Goal: Register for event/course

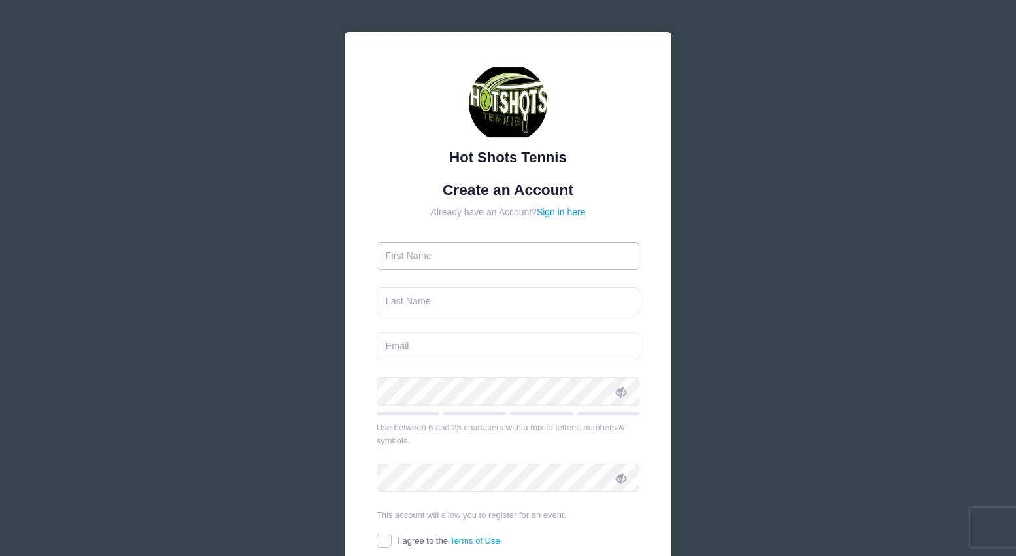
click at [409, 260] on input "text" at bounding box center [509, 256] width 264 height 28
type input "[PERSON_NAME]"
type input "[EMAIL_ADDRESS][DOMAIN_NAME]"
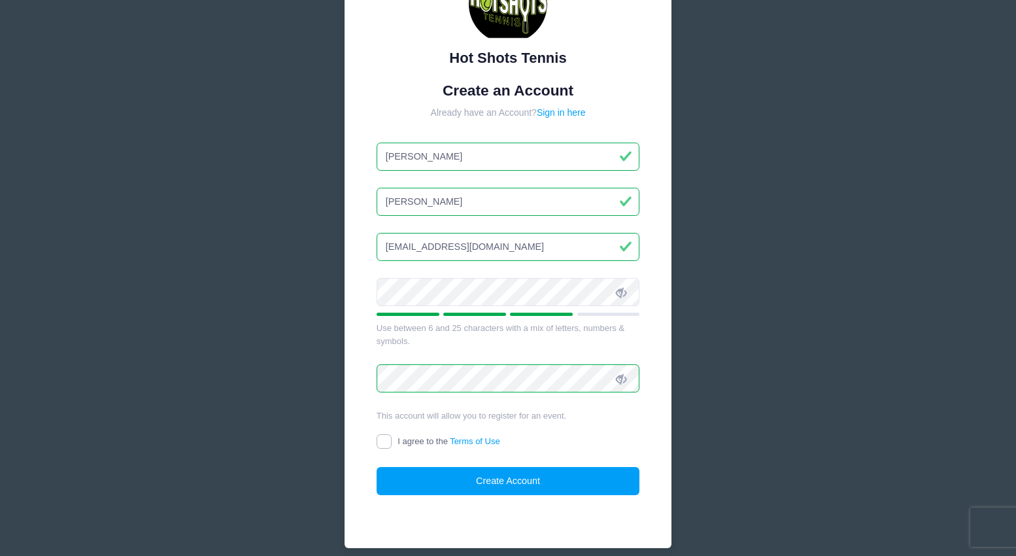
scroll to position [105, 0]
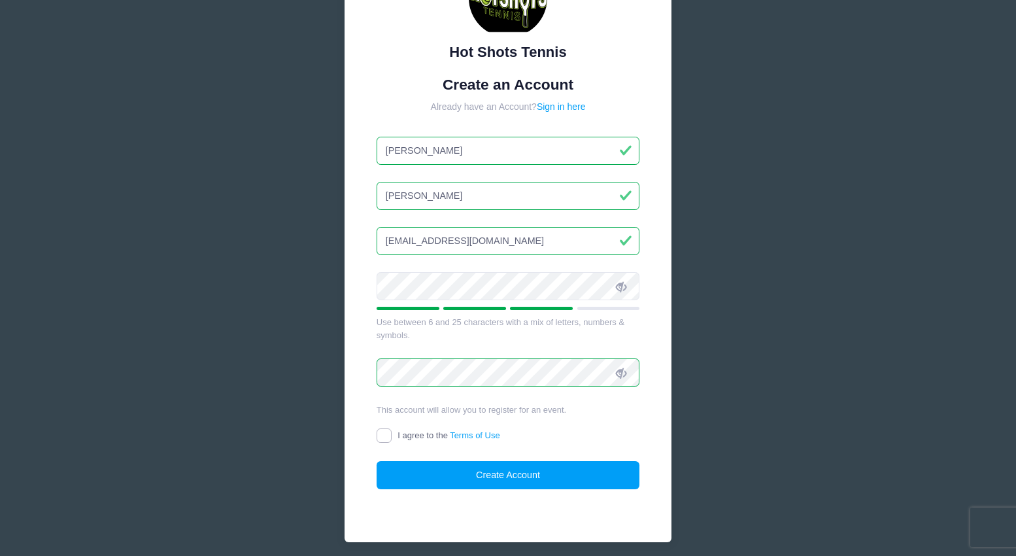
click at [386, 437] on input "I agree to the Terms of Use" at bounding box center [384, 435] width 15 height 15
checkbox input "true"
click at [439, 474] on button "Create Account" at bounding box center [509, 475] width 264 height 28
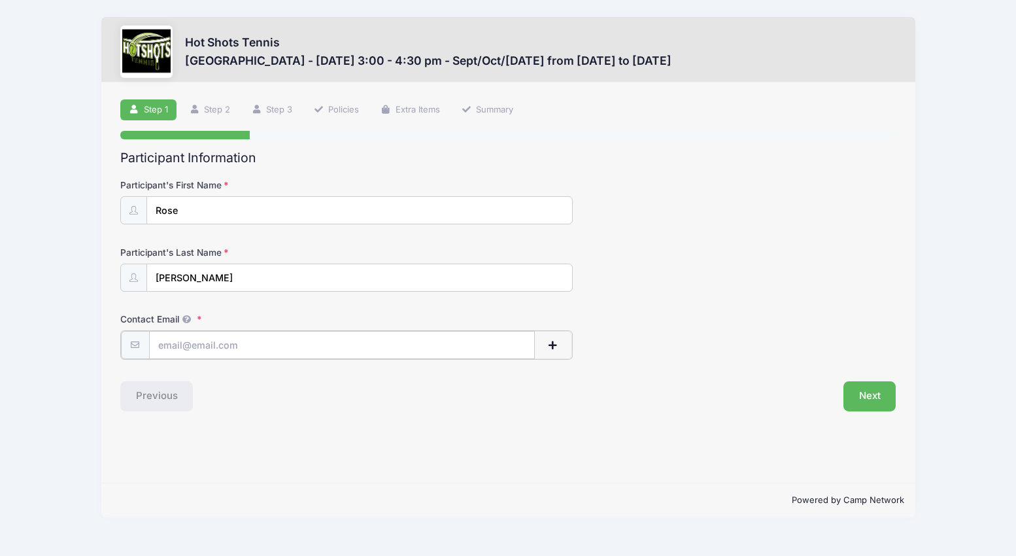
click at [192, 349] on input "Contact Email" at bounding box center [342, 345] width 386 height 28
type input "[EMAIL_ADDRESS][DOMAIN_NAME]"
click at [471, 462] on div "Step 1 /7 Step 1 Step 2 Step 3 Policies Extra Items Summary Participant Informa…" at bounding box center [508, 282] width 814 height 401
click at [870, 395] on button "Next" at bounding box center [870, 395] width 53 height 30
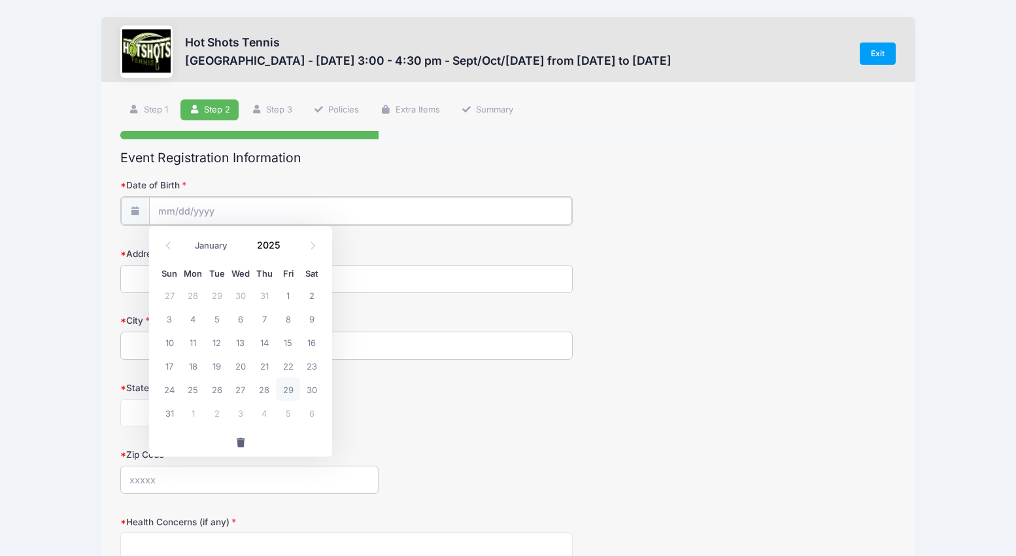
click at [179, 207] on input "Date of Birth" at bounding box center [360, 211] width 423 height 28
click at [288, 366] on span "22" at bounding box center [288, 366] width 24 height 24
type input "08/22/2025"
click at [227, 213] on input "08/22/2025" at bounding box center [360, 211] width 423 height 28
click at [270, 240] on input "2025" at bounding box center [271, 245] width 43 height 20
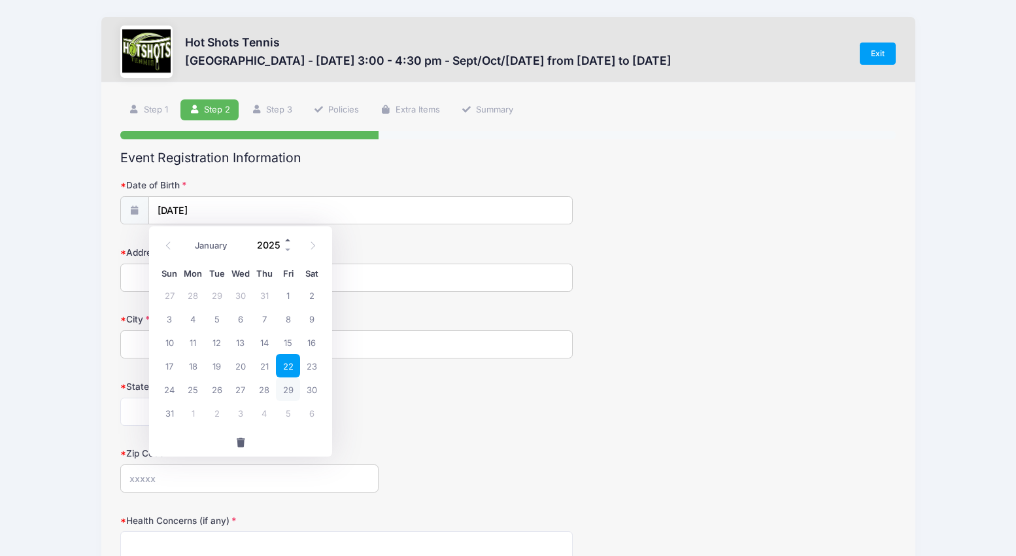
click at [286, 239] on span at bounding box center [288, 240] width 9 height 10
click at [286, 245] on span at bounding box center [288, 250] width 9 height 10
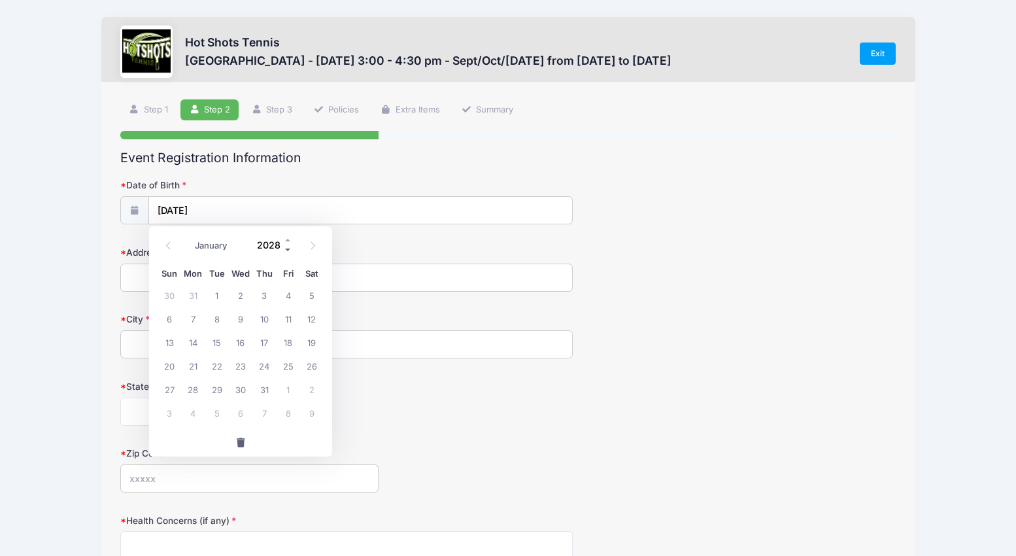
click at [286, 245] on span at bounding box center [288, 250] width 9 height 10
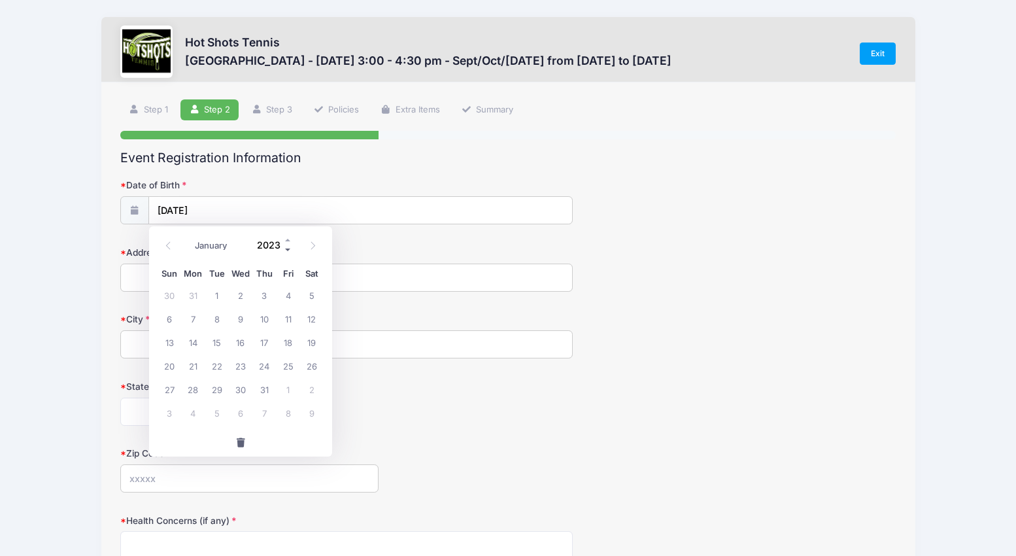
click at [286, 245] on span at bounding box center [288, 250] width 9 height 10
click at [287, 247] on span at bounding box center [288, 250] width 9 height 10
click at [382, 248] on div "Address" at bounding box center [508, 269] width 776 height 46
click at [235, 209] on input "08/22/2025" at bounding box center [360, 211] width 423 height 28
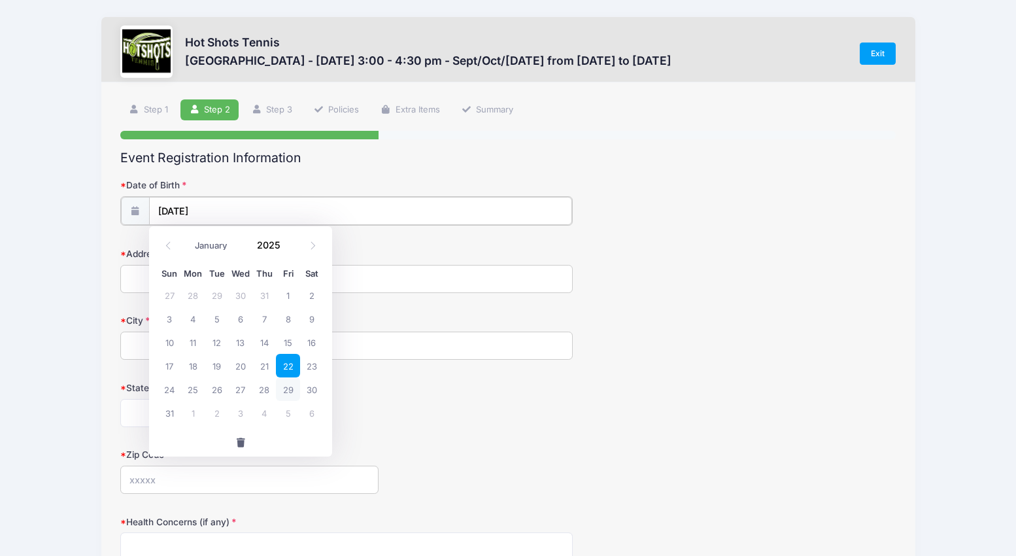
click at [207, 209] on input "08/22/2025" at bounding box center [360, 211] width 423 height 28
click at [267, 244] on input "2025" at bounding box center [271, 245] width 43 height 20
type input "2020"
click at [311, 368] on span "22" at bounding box center [312, 366] width 24 height 24
type input "08/22/2020"
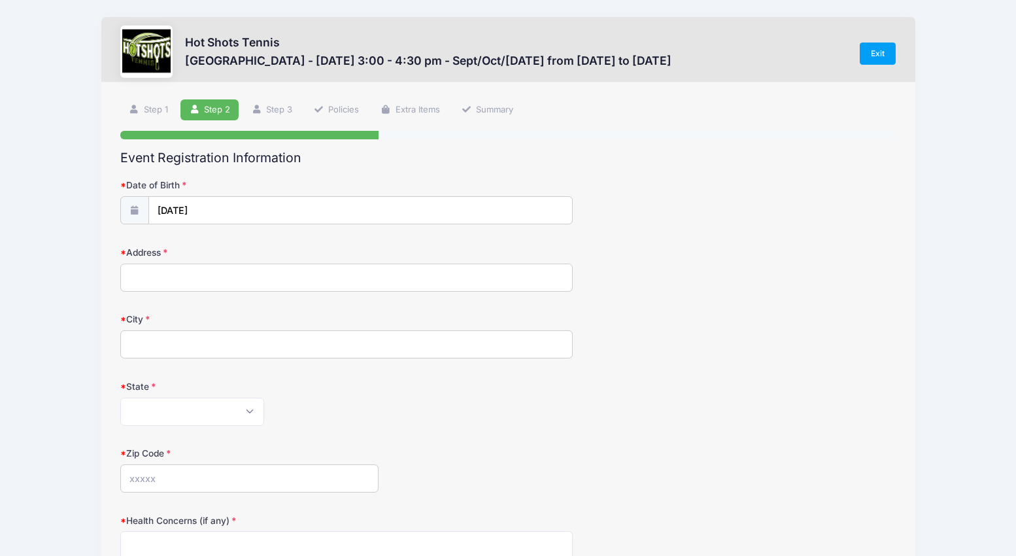
click at [164, 281] on input "Address" at bounding box center [346, 278] width 453 height 28
type input "7812 Kentwood Avenue"
type input "Los Angeles"
select select "CA"
type input "90045"
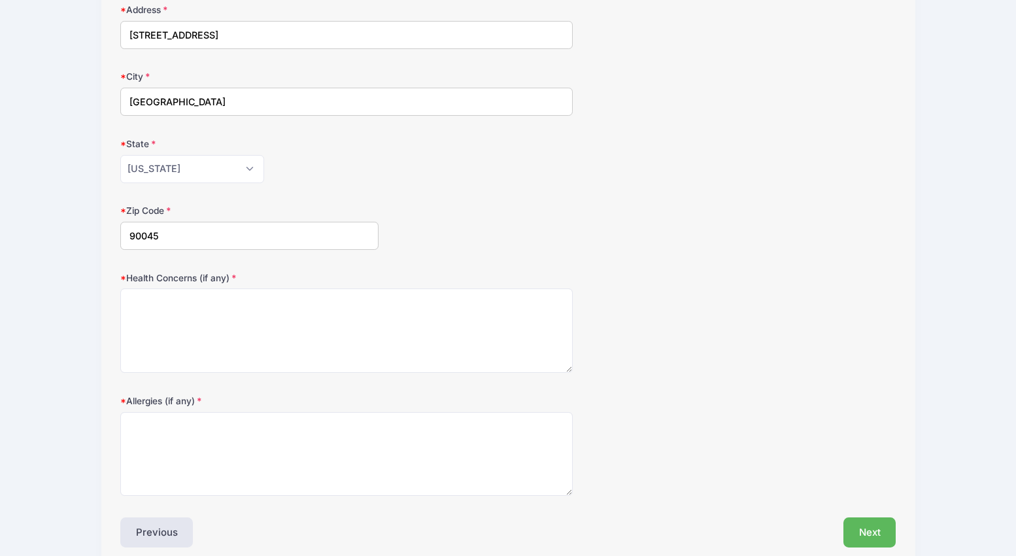
scroll to position [249, 0]
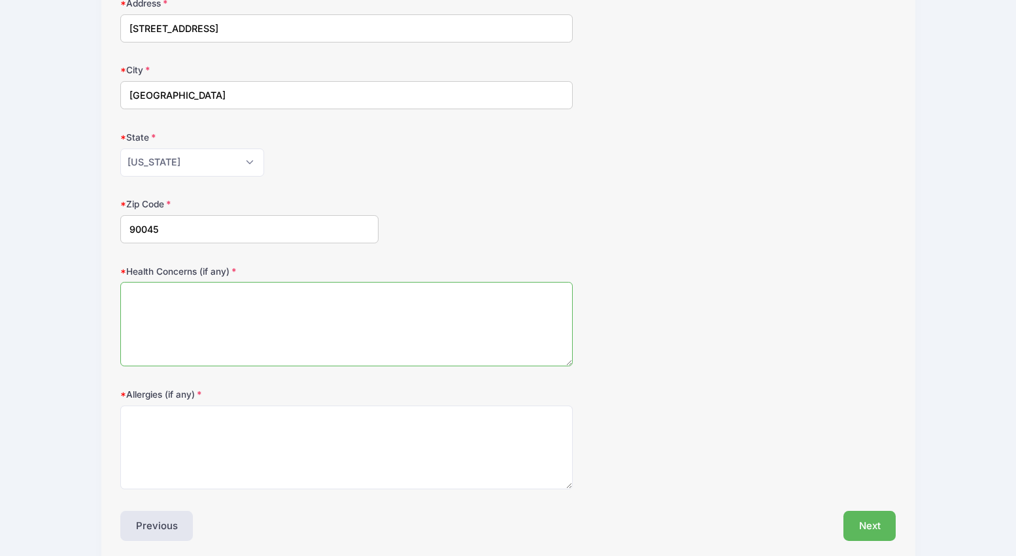
click at [218, 334] on textarea "Health Concerns (if any)" at bounding box center [346, 324] width 453 height 84
type textarea "na"
click at [187, 451] on textarea "Allergies (if any)" at bounding box center [346, 447] width 453 height 84
type textarea "na"
click at [766, 485] on div "Allergies (if any) na" at bounding box center [508, 439] width 776 height 102
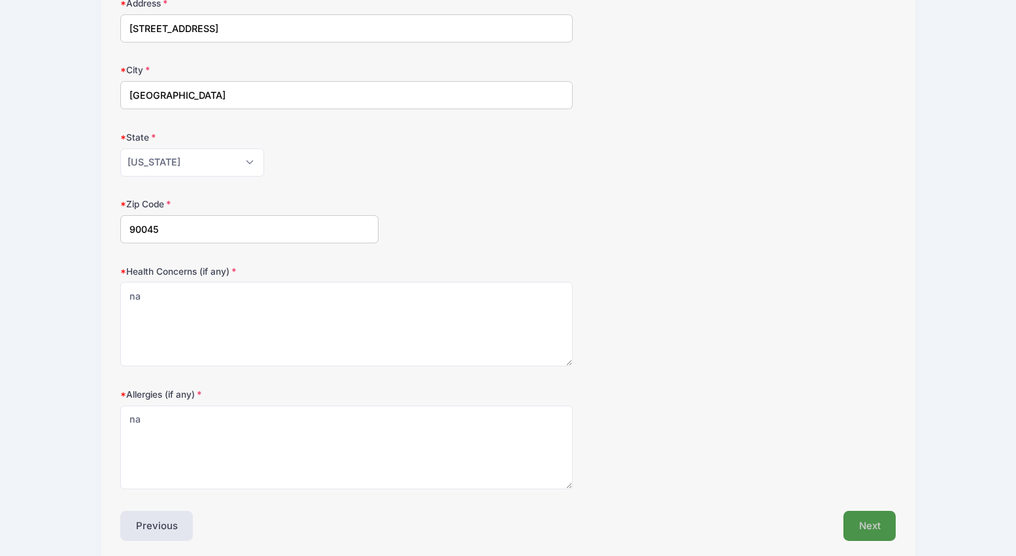
click at [861, 523] on button "Next" at bounding box center [870, 526] width 53 height 30
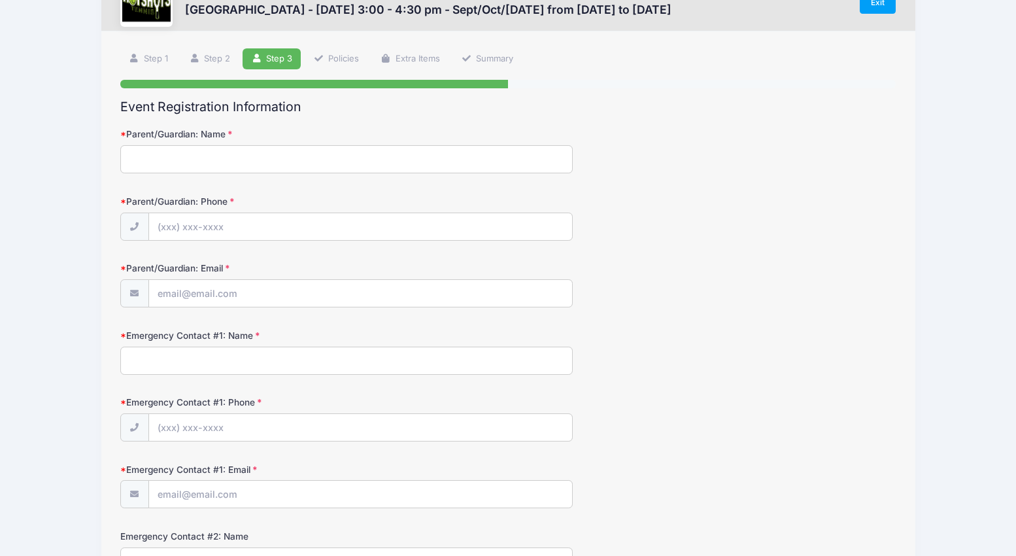
scroll to position [0, 0]
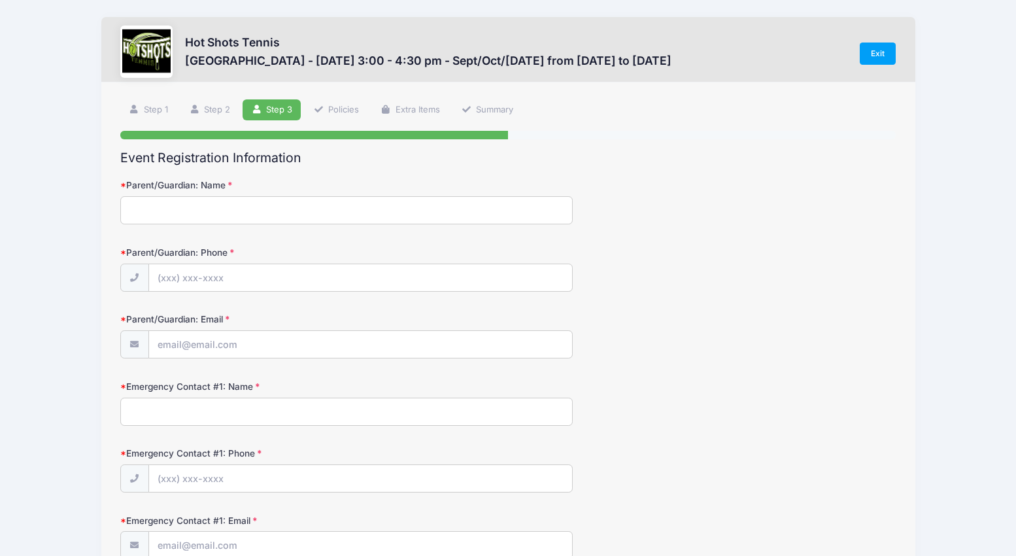
click at [163, 208] on input "Parent/Guardian: Name" at bounding box center [346, 210] width 453 height 28
type input "Courtney Stigall"
type input "(831) 601-6950"
type input "[EMAIL_ADDRESS][DOMAIN_NAME]"
click at [145, 419] on input "Emergency Contact #1: Name" at bounding box center [346, 412] width 453 height 28
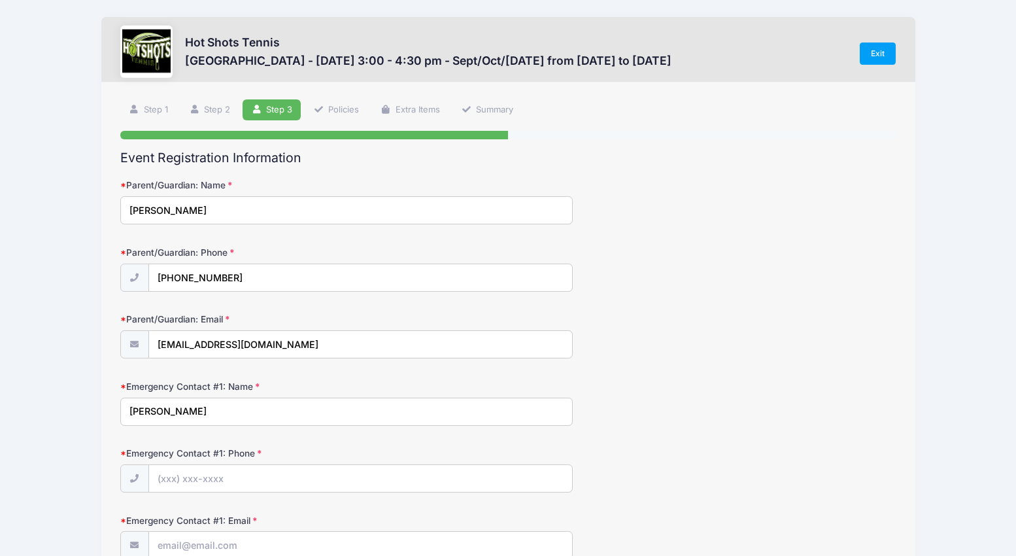
type input "Roy Stigall"
click at [184, 480] on input "Emergency Contact #1: Phone" at bounding box center [360, 479] width 423 height 28
type input "(916) 206-2671"
click at [683, 483] on div "Emergency Contact #1: Phone (916) 206-2671" at bounding box center [508, 470] width 776 height 46
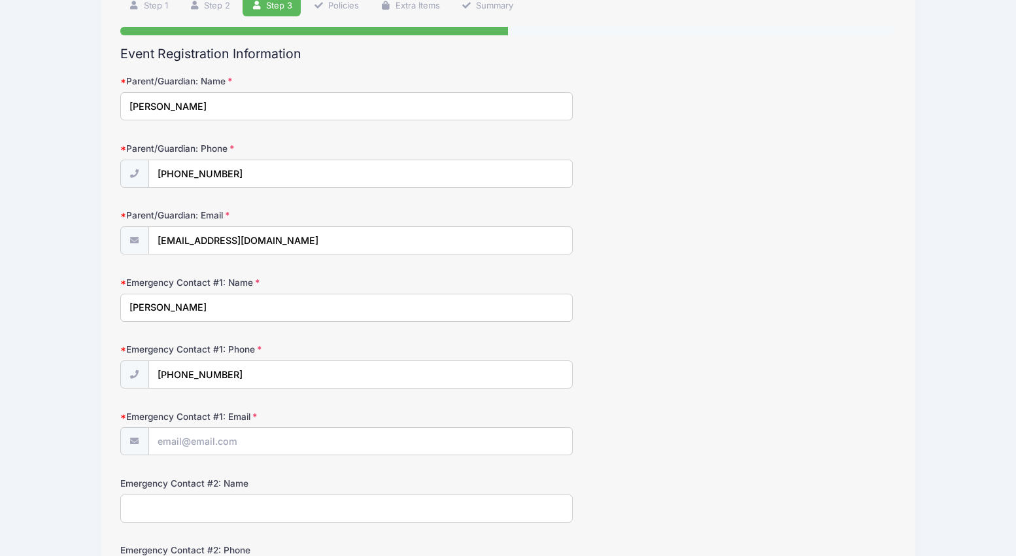
scroll to position [123, 0]
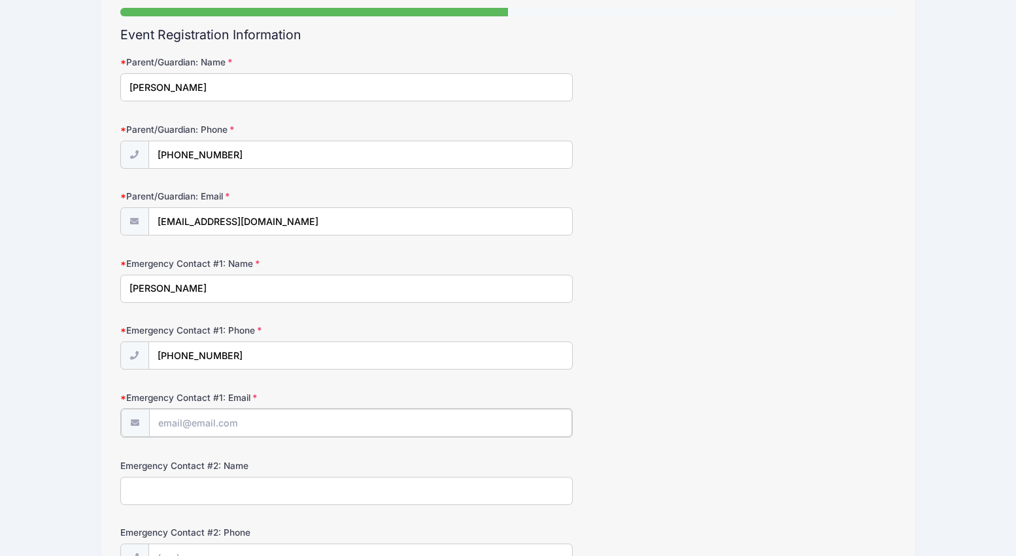
click at [190, 426] on input "Emergency Contact #1: Email" at bounding box center [360, 423] width 423 height 28
type input "roy.stigall@gmail.com"
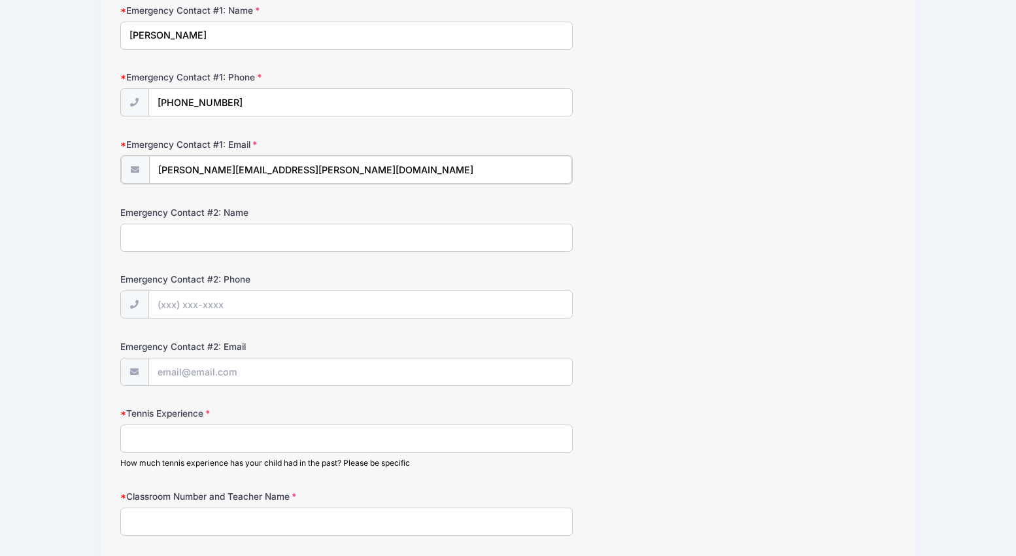
scroll to position [379, 0]
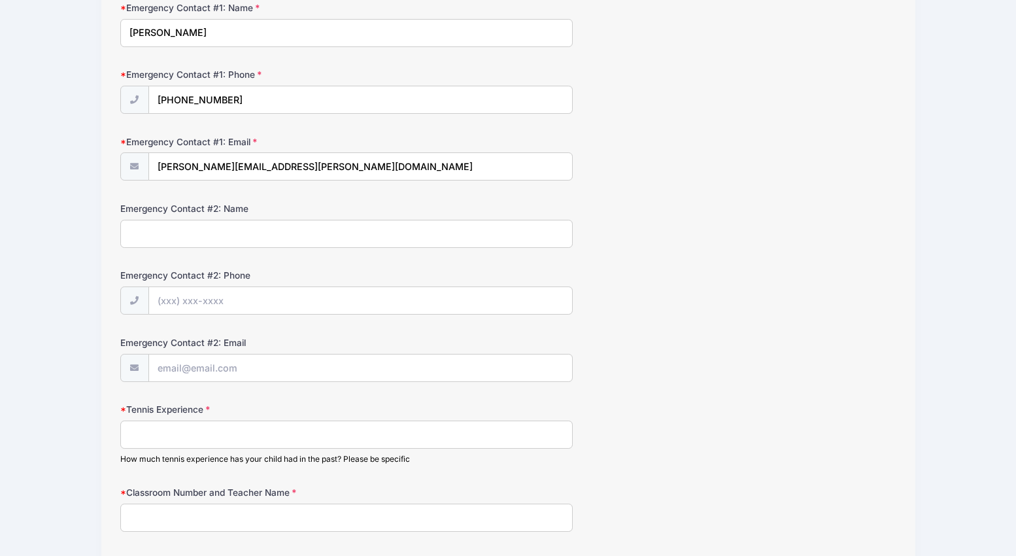
click at [182, 432] on input "Tennis Experience" at bounding box center [346, 434] width 453 height 28
type input "brand new to the game"
click at [150, 517] on input "Classroom Number and Teacher Name" at bounding box center [346, 518] width 453 height 28
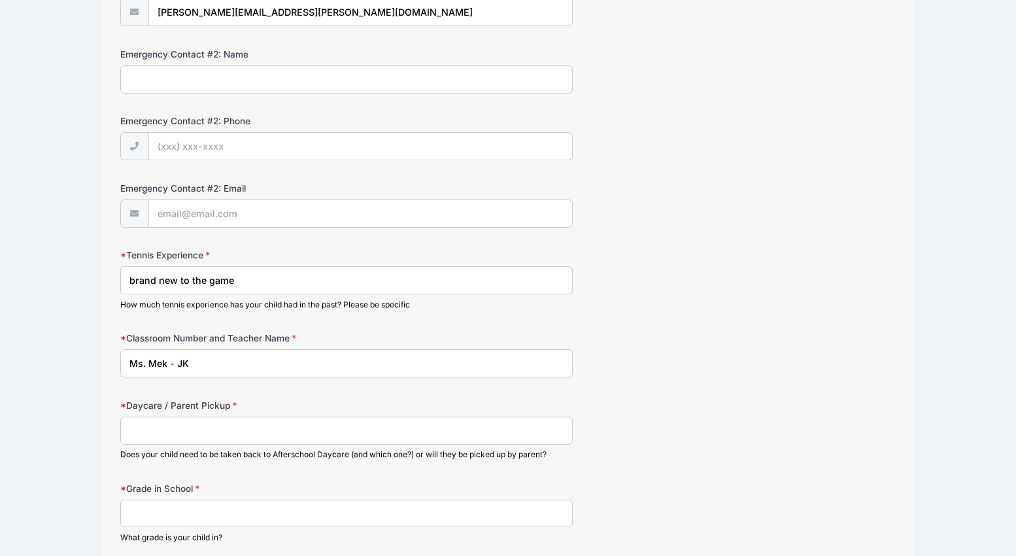
scroll to position [534, 0]
type input "Ms. Mek - JK"
click at [182, 433] on input "Daycare / Parent Pickup" at bounding box center [346, 430] width 453 height 28
type input "Picked up by parent"
click at [163, 518] on input "Grade in School" at bounding box center [346, 513] width 453 height 28
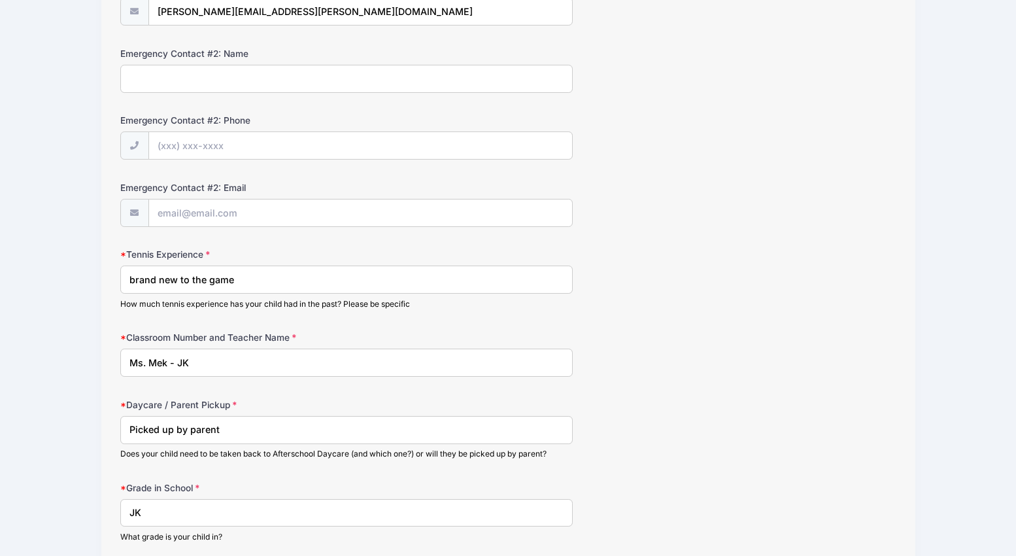
type input "JK"
click at [346, 483] on label "Grade in School" at bounding box center [249, 487] width 259 height 13
click at [346, 499] on input "JK" at bounding box center [346, 513] width 453 height 28
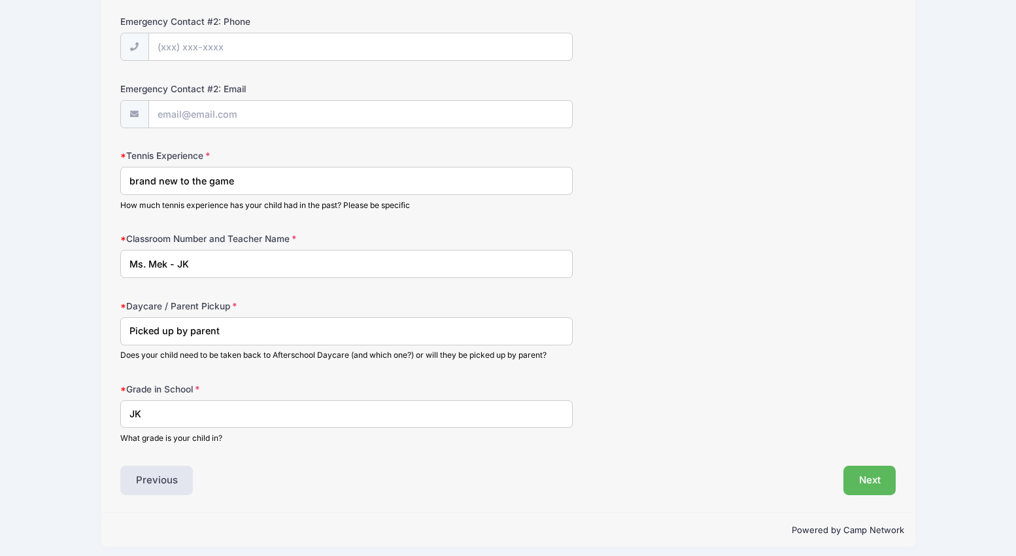
scroll to position [640, 0]
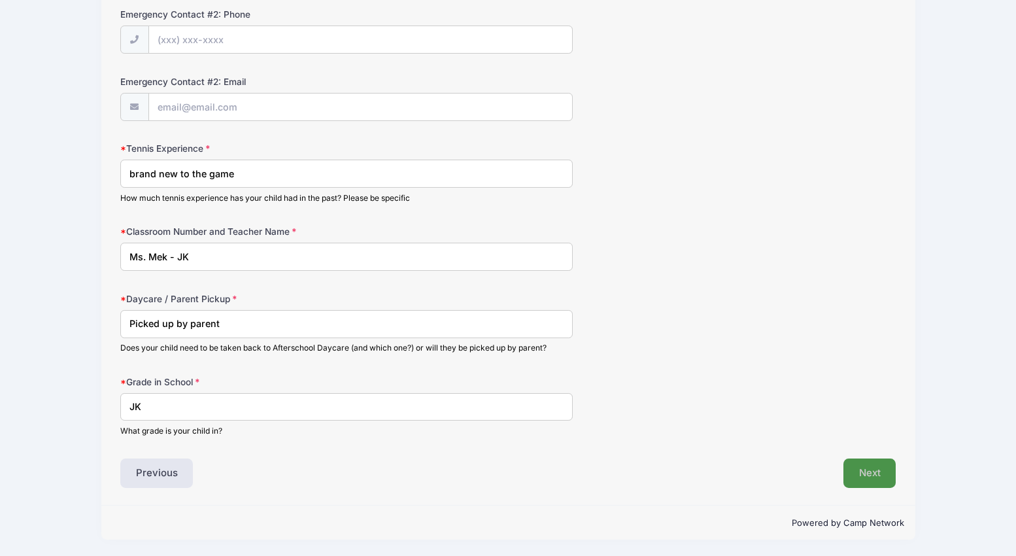
click at [885, 468] on button "Next" at bounding box center [870, 473] width 53 height 30
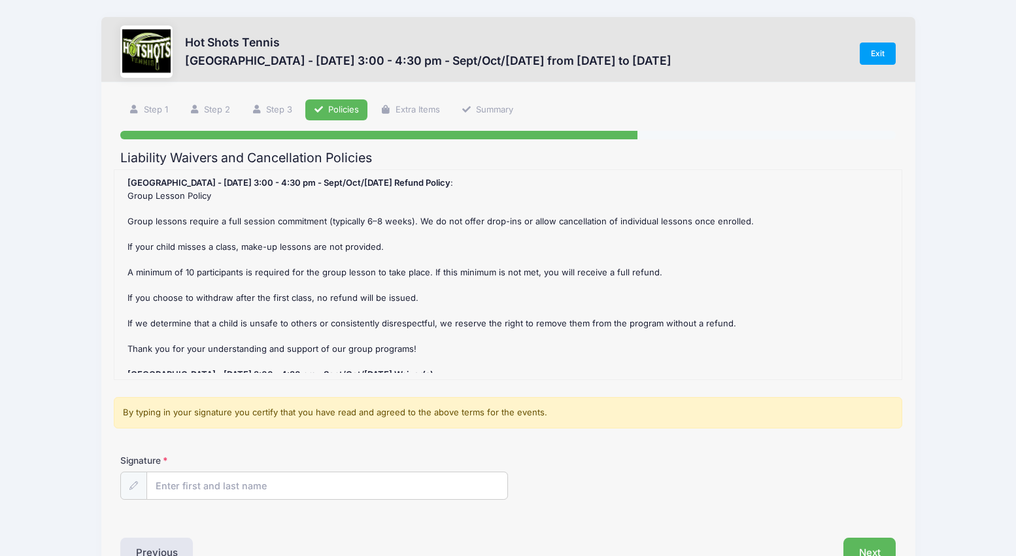
scroll to position [28, 0]
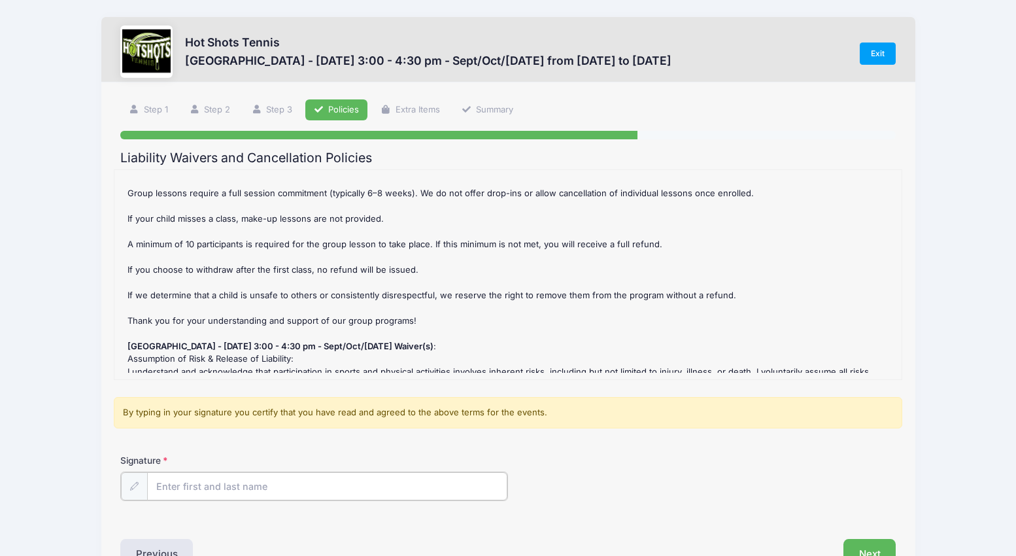
click at [169, 489] on input "Signature" at bounding box center [327, 486] width 360 height 28
type input "Courtney Stigall"
click at [638, 519] on div "Signature Courtney Stigall" at bounding box center [508, 487] width 789 height 67
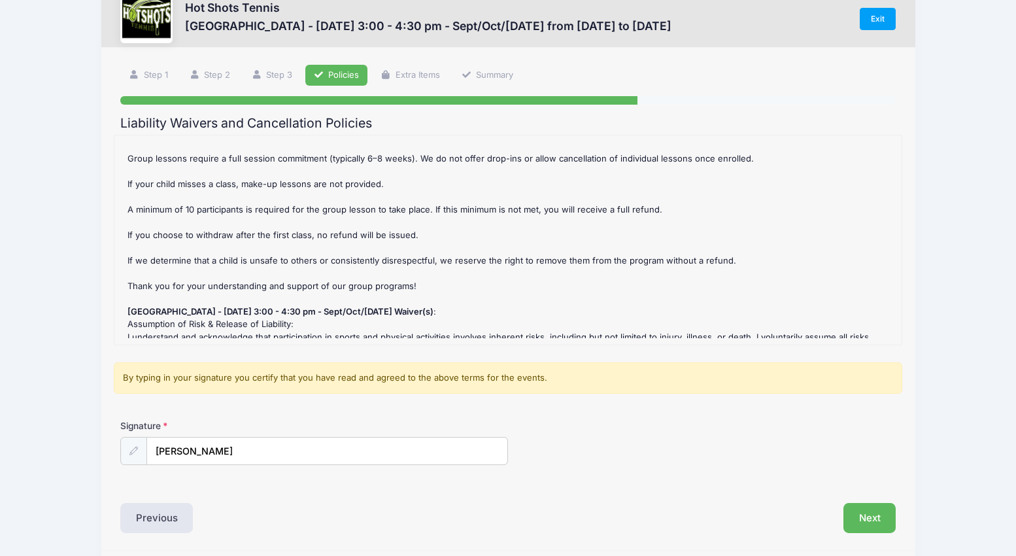
scroll to position [42, 0]
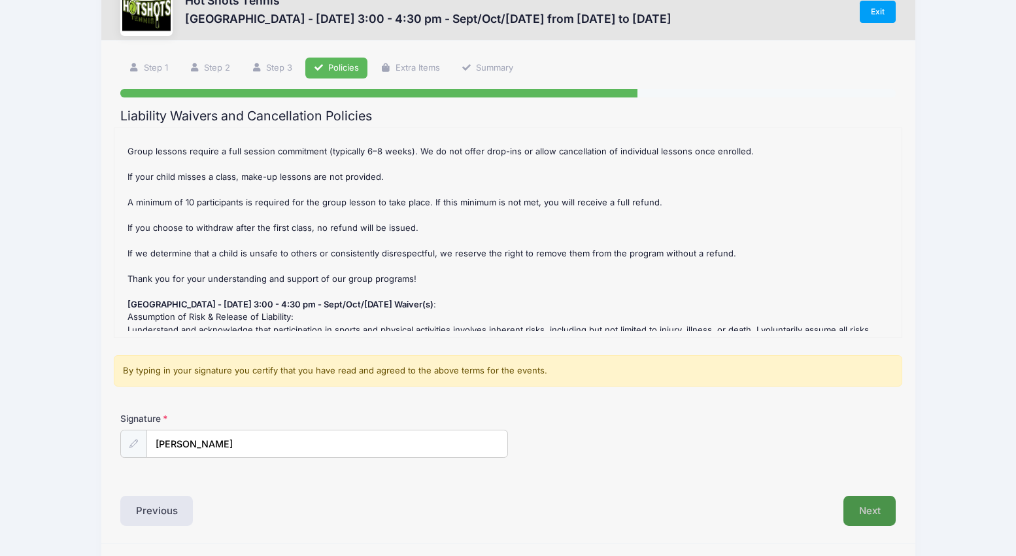
click at [860, 509] on button "Next" at bounding box center [870, 511] width 53 height 30
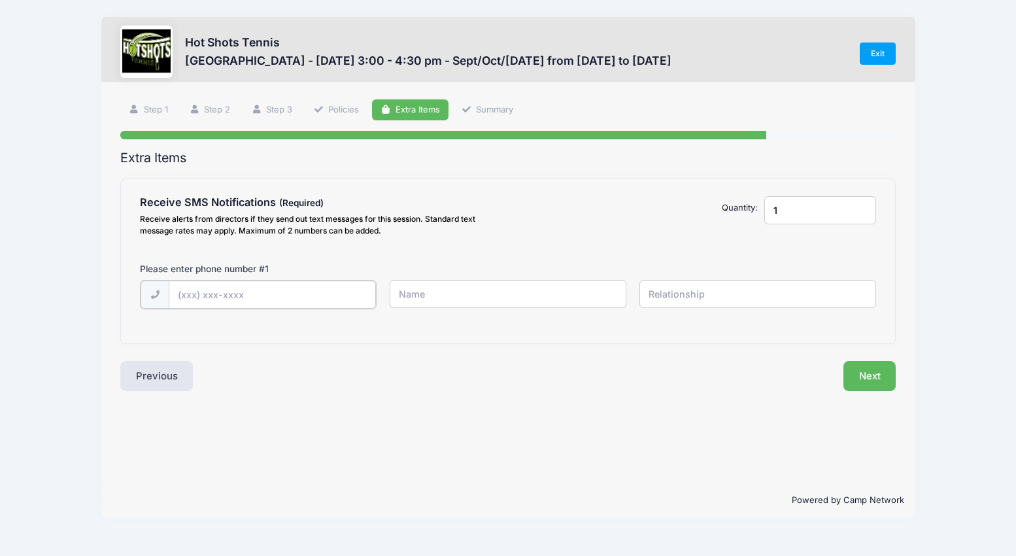
click at [201, 295] on input "text" at bounding box center [272, 295] width 207 height 28
type input "(831) 601-6950"
click at [439, 291] on input "text" at bounding box center [508, 294] width 237 height 28
type input "Courtney Stigall"
click at [664, 295] on input "text" at bounding box center [758, 294] width 237 height 28
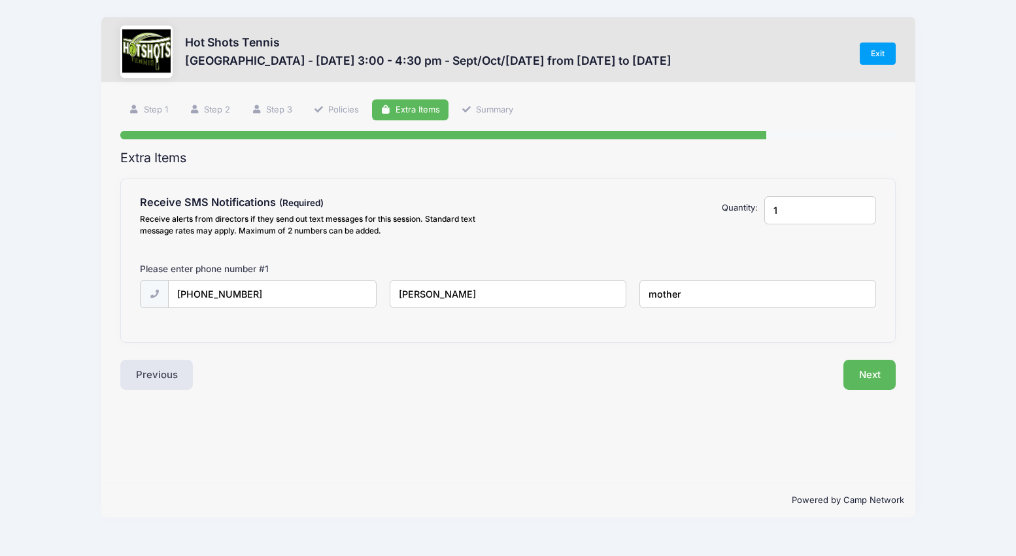
type input "mother"
click at [714, 345] on div "Extra Items Receive SMS Notifications Receive alerts from directors if they sen…" at bounding box center [508, 270] width 776 height 240
click at [868, 374] on button "Next" at bounding box center [870, 375] width 53 height 30
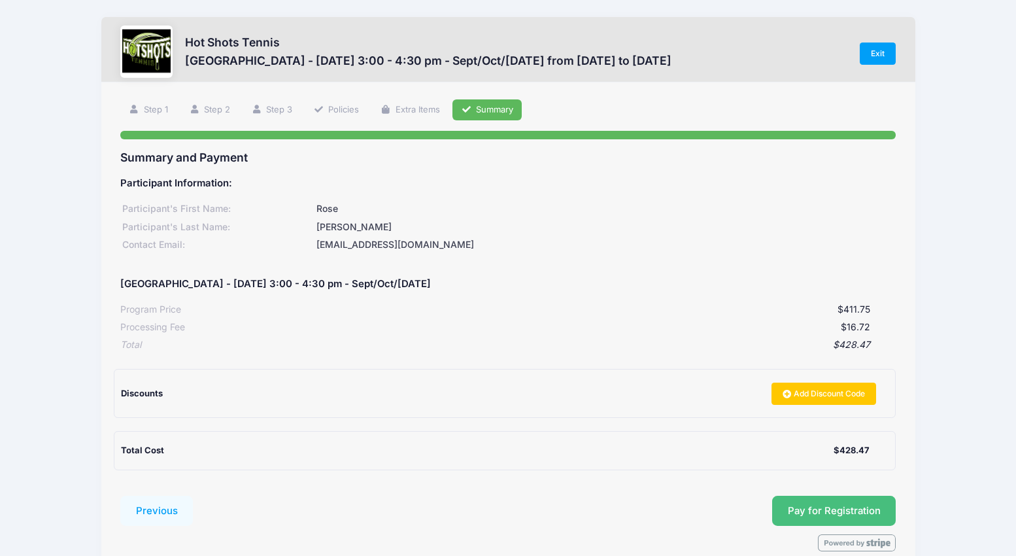
click at [810, 509] on span "Pay for Registration" at bounding box center [834, 511] width 93 height 12
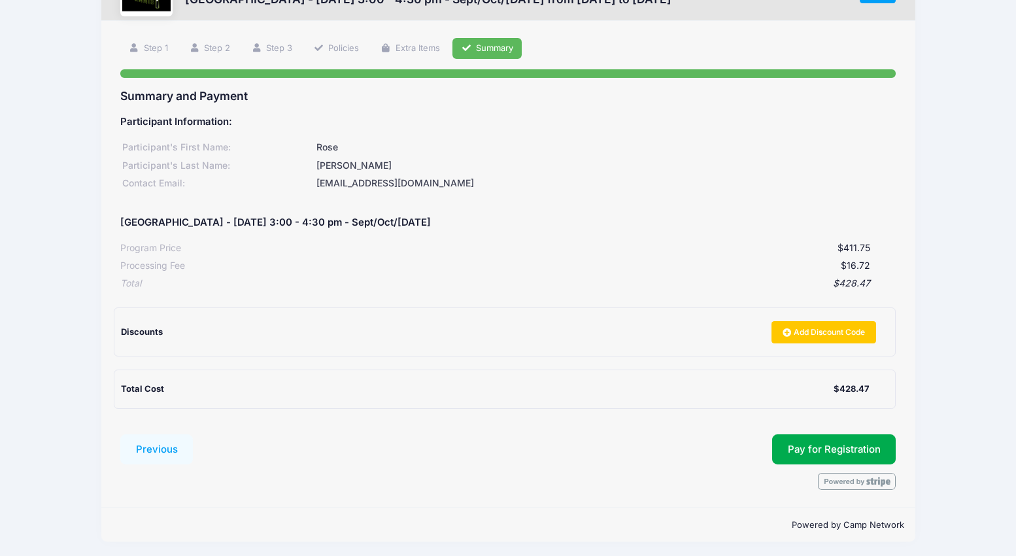
scroll to position [64, 0]
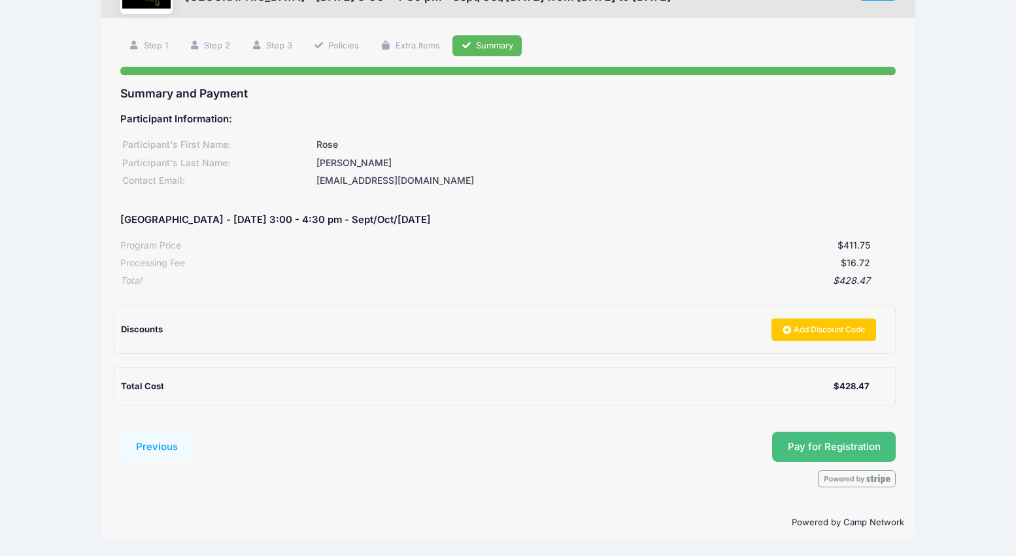
click at [814, 449] on span "Pay for Registration" at bounding box center [834, 447] width 93 height 12
